Goal: Task Accomplishment & Management: Use online tool/utility

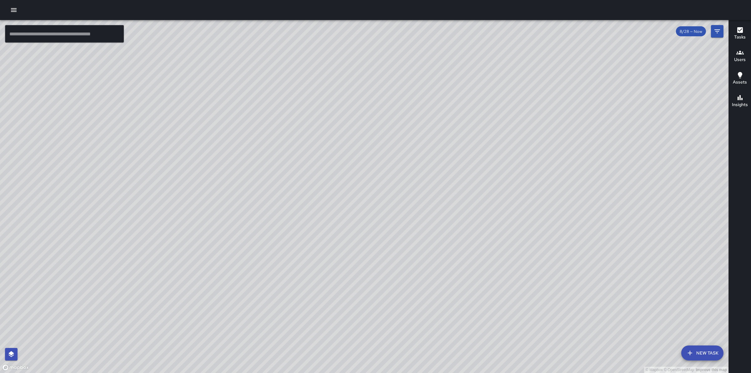
click at [15, 9] on icon "button" at bounding box center [14, 10] width 8 height 8
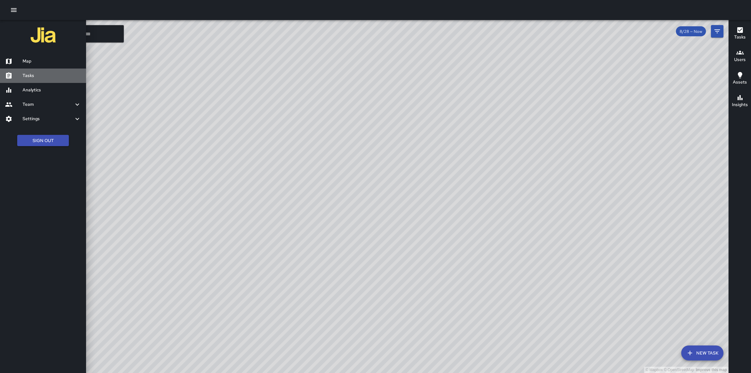
click at [41, 76] on h6 "Tasks" at bounding box center [52, 75] width 59 height 7
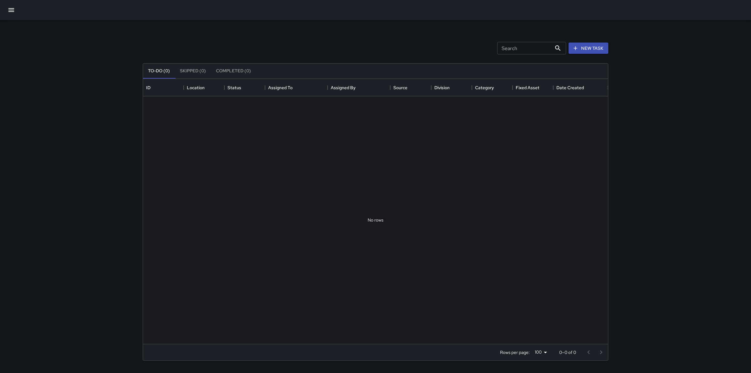
scroll to position [259, 459]
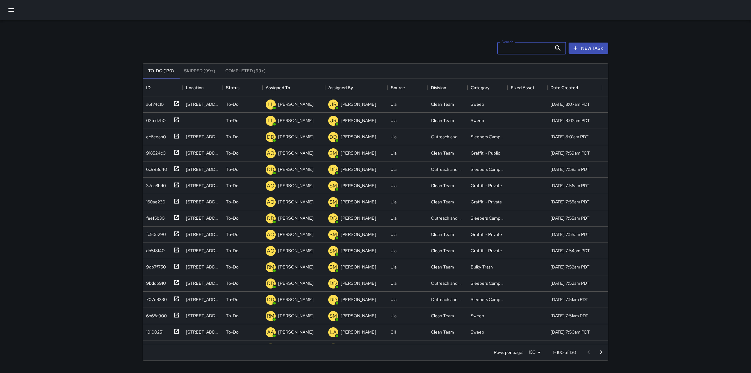
click at [530, 49] on input "Search" at bounding box center [524, 48] width 54 height 13
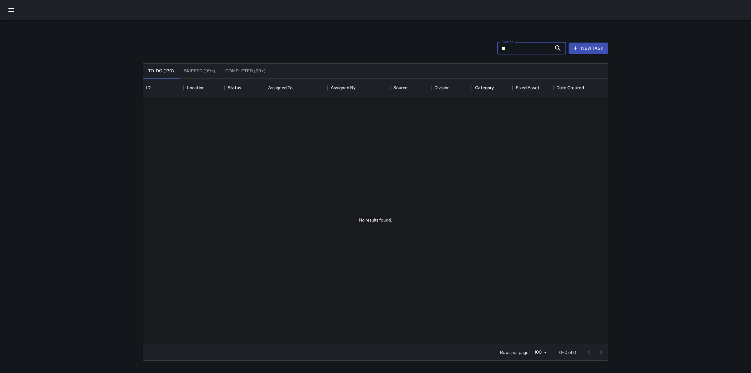
type input "*"
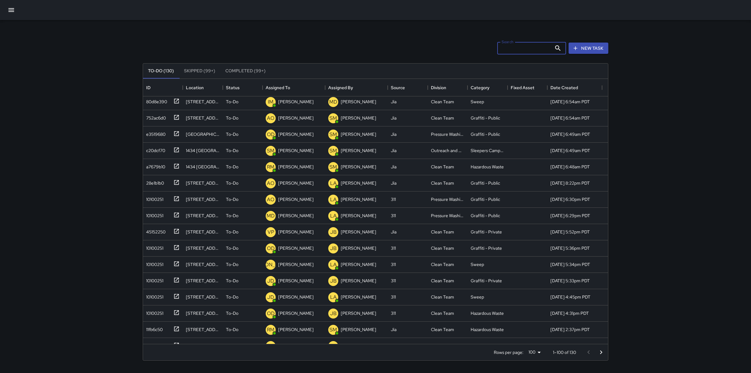
scroll to position [897, 0]
click at [153, 248] on div "10100251" at bounding box center [154, 247] width 20 height 9
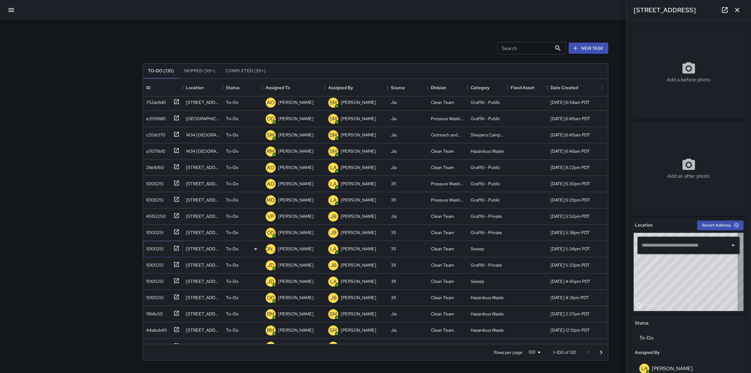
type input "**********"
click at [254, 248] on icon at bounding box center [256, 249] width 8 height 8
click at [246, 276] on li "Skipped" at bounding box center [242, 276] width 39 height 11
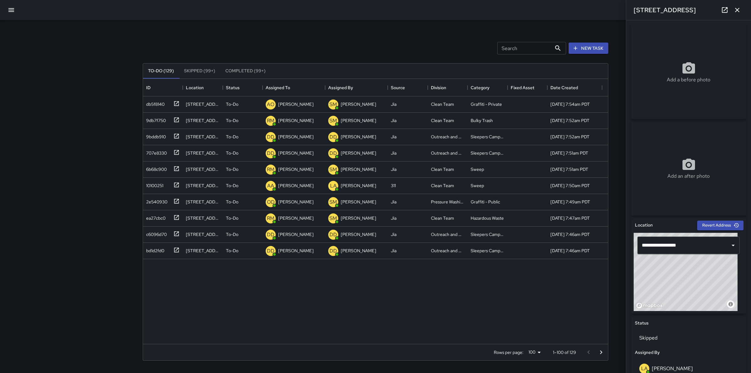
scroll to position [0, 0]
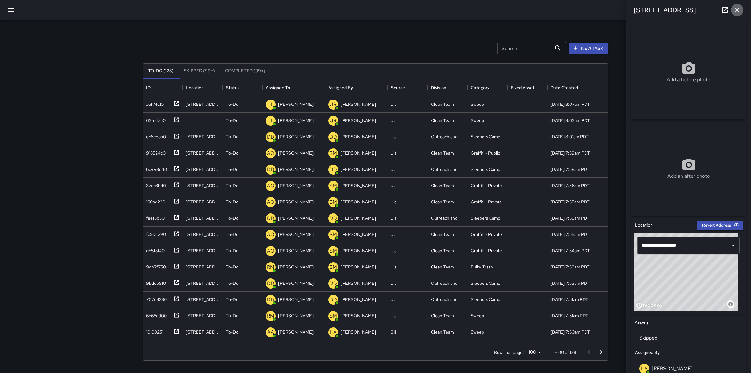
click at [737, 10] on icon "button" at bounding box center [737, 10] width 4 height 4
